Goal: Check status: Check status

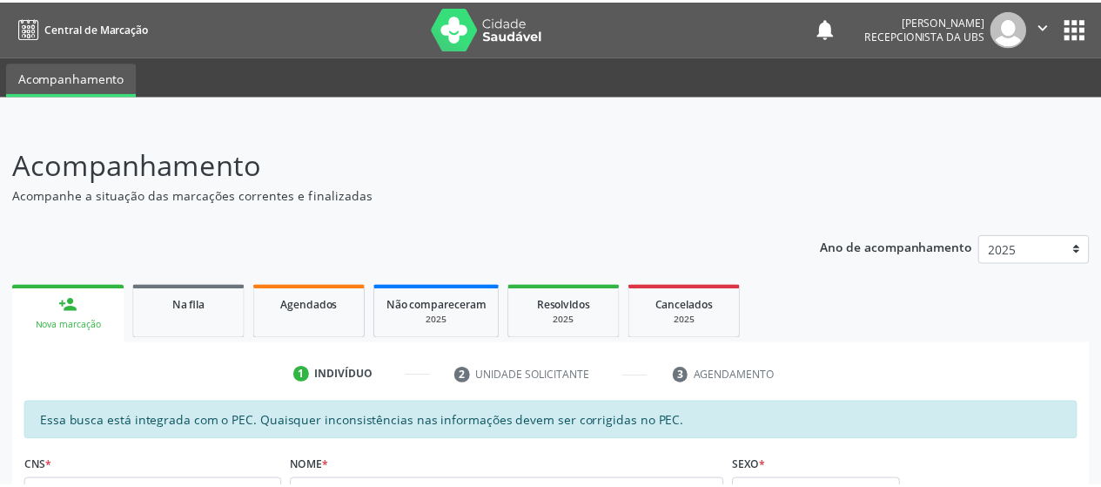
scroll to position [26, 0]
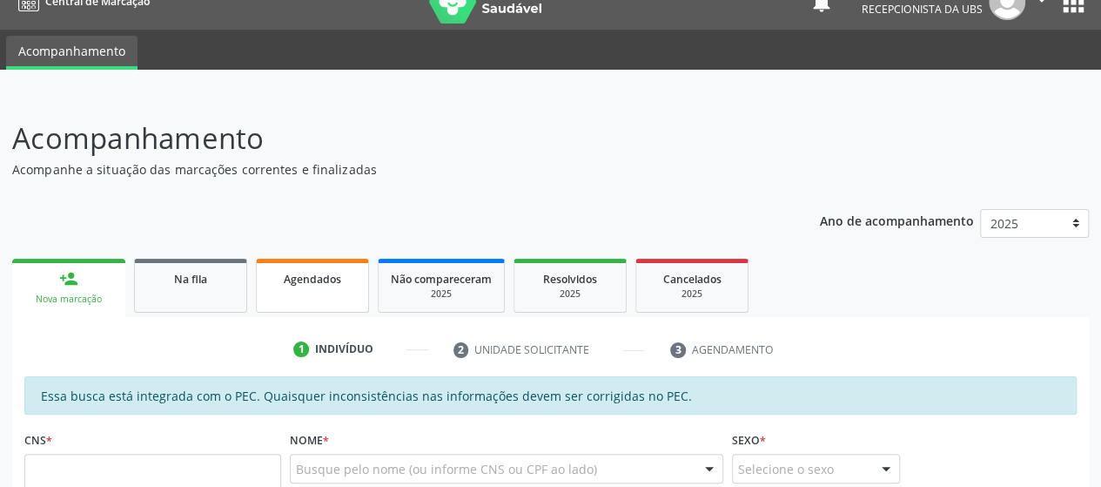
click at [300, 273] on span "Agendados" at bounding box center [312, 279] width 57 height 15
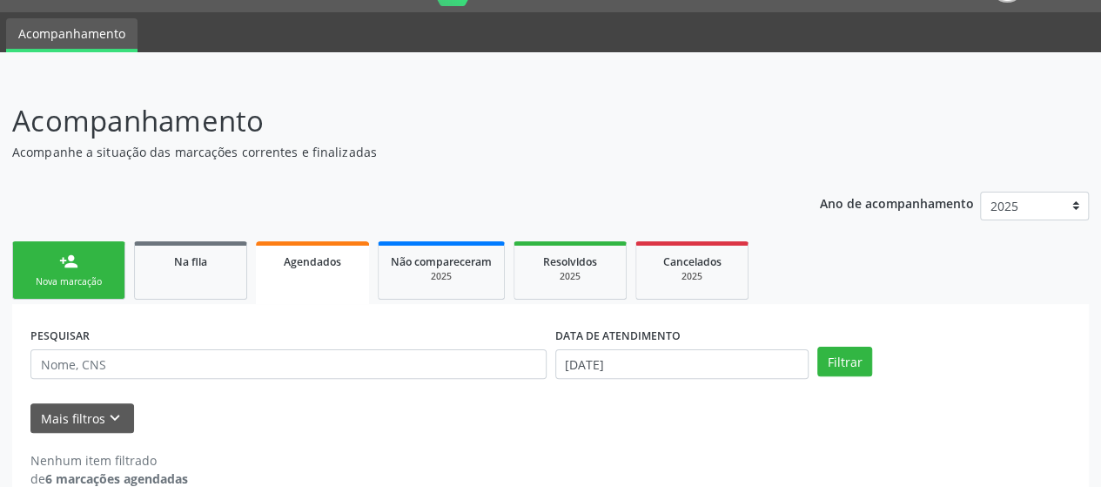
scroll to position [74, 0]
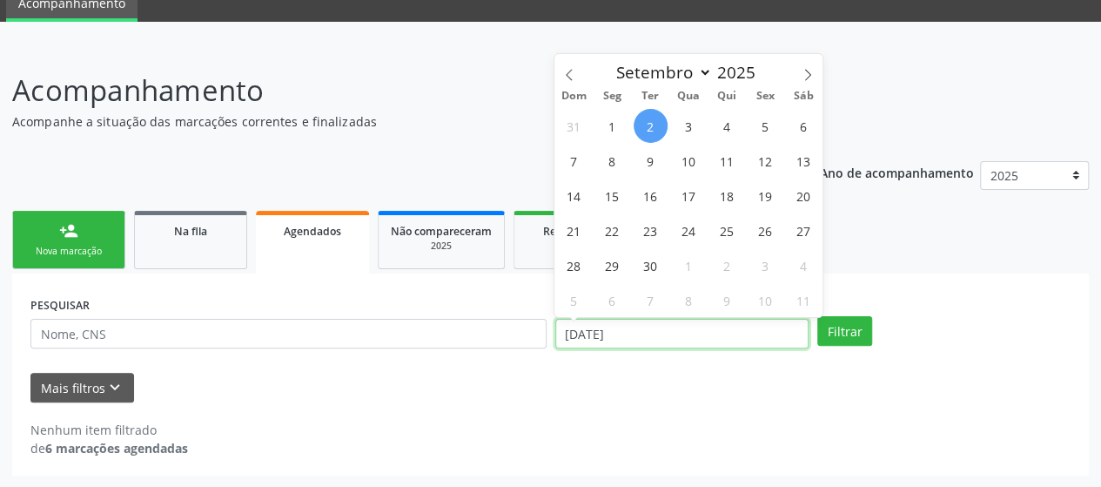
click at [721, 326] on input "[DATE]" at bounding box center [681, 334] width 253 height 30
click at [577, 82] on span at bounding box center [569, 69] width 30 height 30
select select "7"
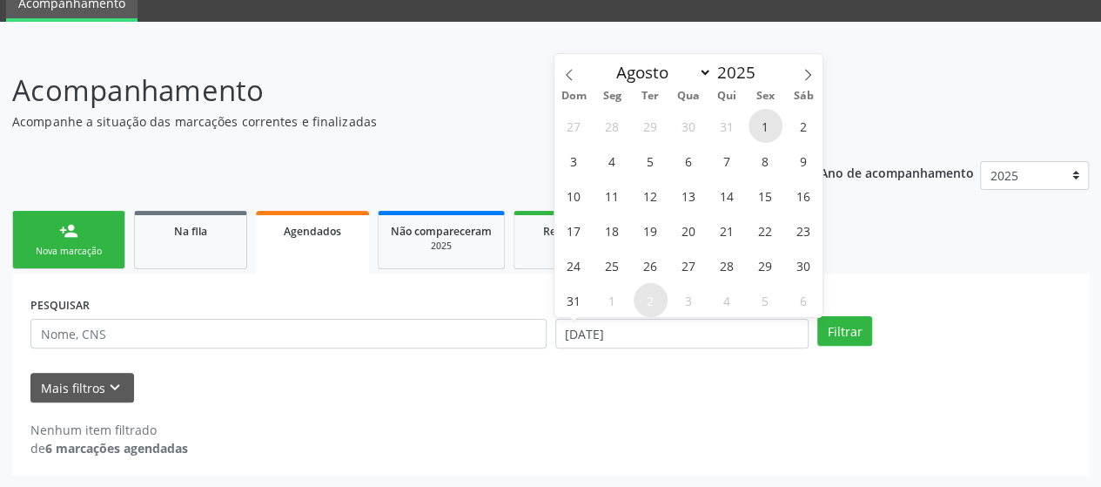
click at [763, 127] on span "1" at bounding box center [766, 126] width 34 height 34
type input "01/08/2025"
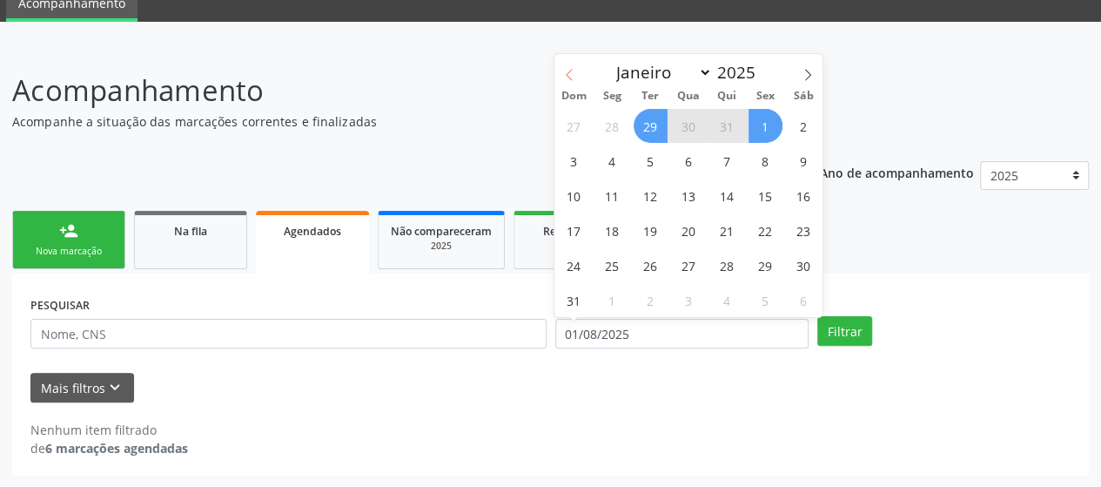
click at [561, 78] on span at bounding box center [569, 69] width 30 height 30
select select "6"
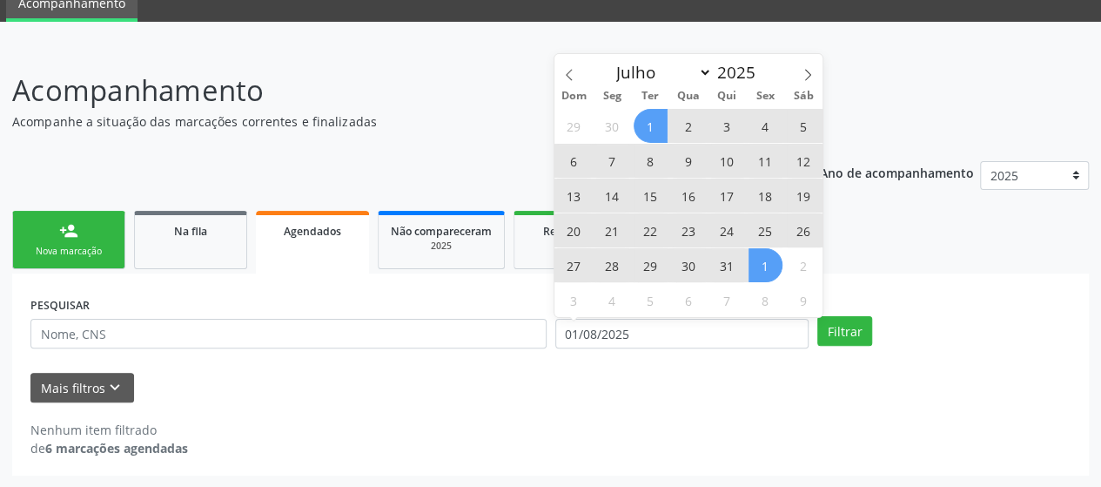
click at [649, 133] on span "1" at bounding box center [651, 126] width 34 height 34
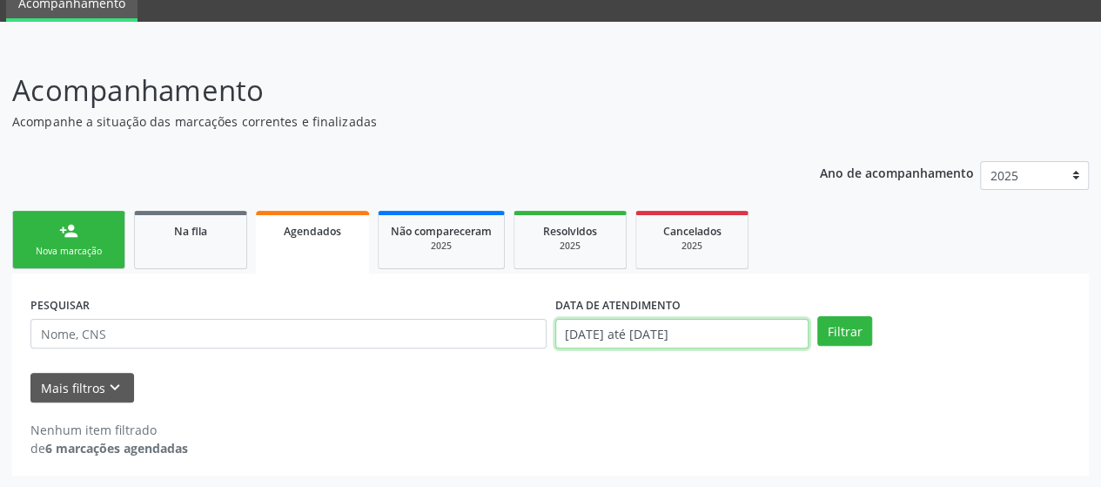
click at [722, 338] on input "[DATE] até [DATE]" at bounding box center [681, 334] width 253 height 30
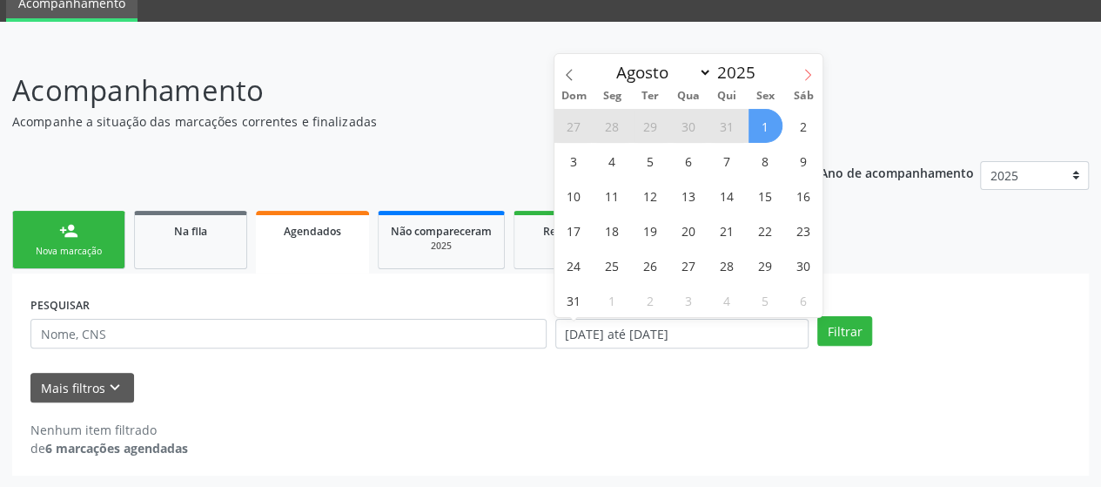
click at [798, 70] on span at bounding box center [808, 69] width 30 height 30
select select "8"
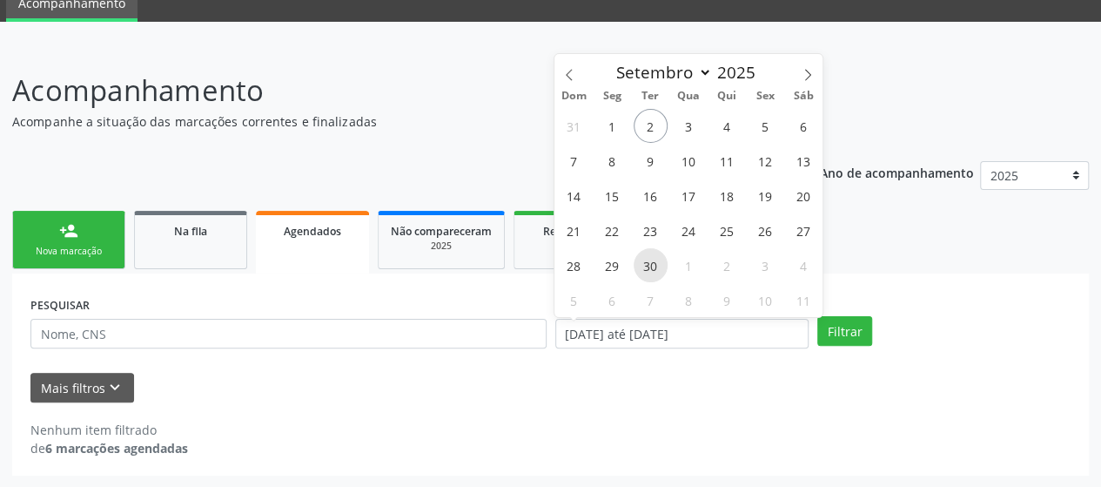
click at [644, 265] on span "30" at bounding box center [651, 265] width 34 height 34
type input "[DATE]"
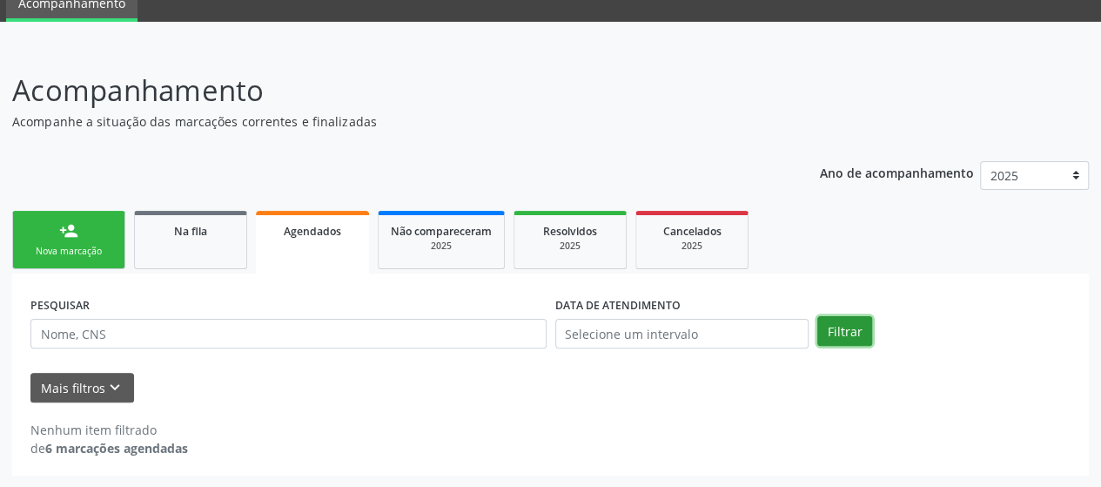
click at [830, 320] on button "Filtrar" at bounding box center [844, 331] width 55 height 30
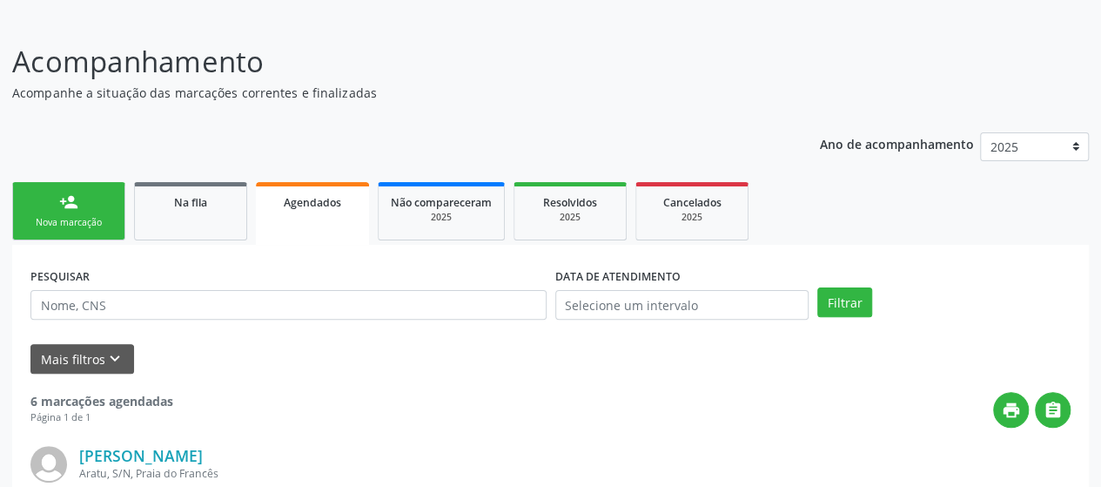
scroll to position [98, 0]
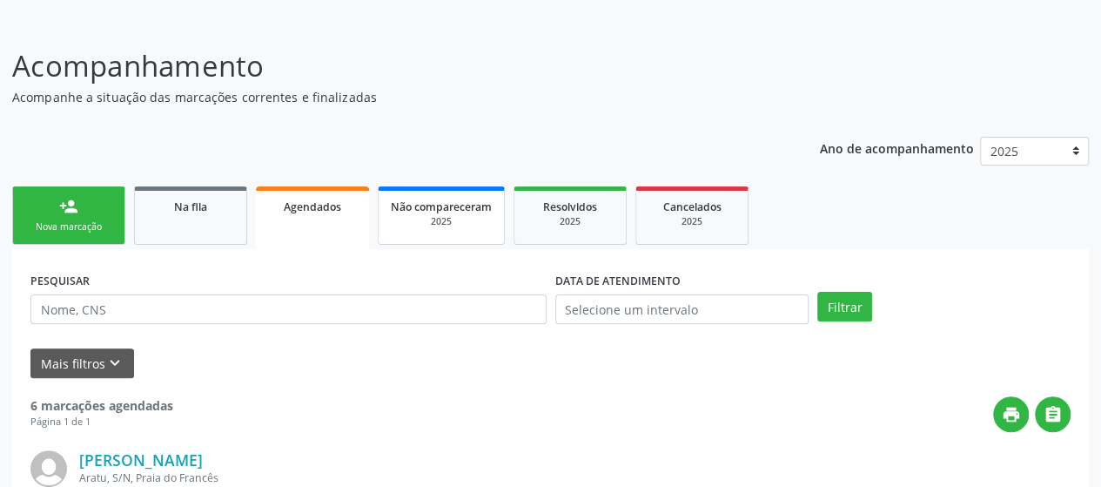
click at [439, 212] on span "Não compareceram" at bounding box center [441, 206] width 101 height 15
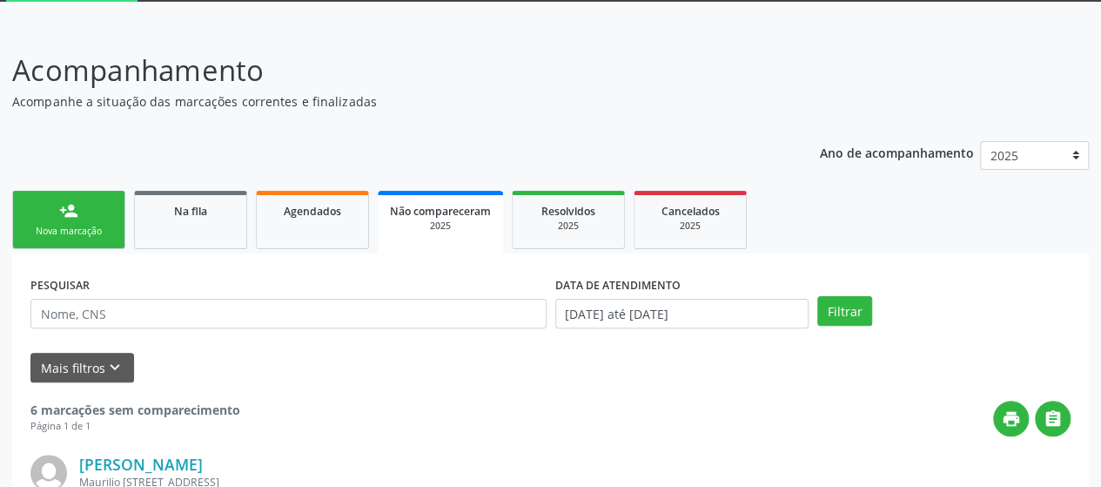
scroll to position [87, 0]
